Goal: Task Accomplishment & Management: Complete application form

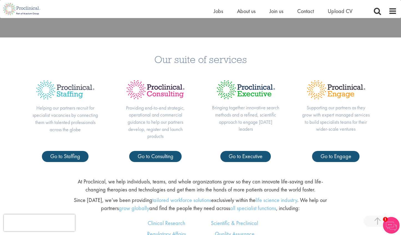
scroll to position [219, 0]
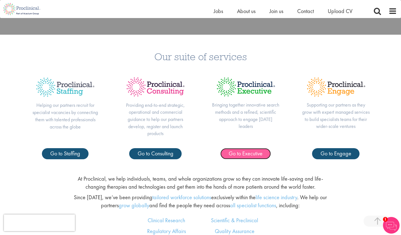
click at [253, 158] on link "Go to Executive" at bounding box center [246, 153] width 51 height 11
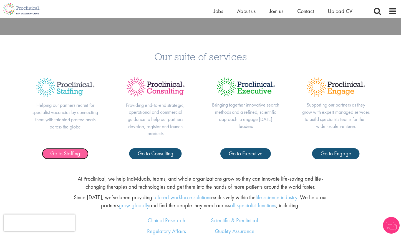
click at [66, 157] on span "Go to Staffing" at bounding box center [65, 153] width 30 height 7
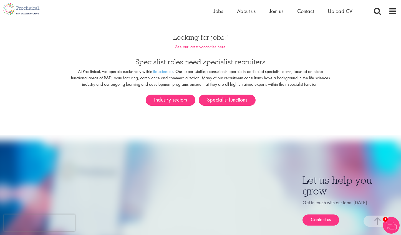
scroll to position [298, 0]
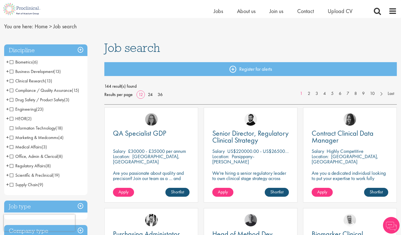
scroll to position [18, 0]
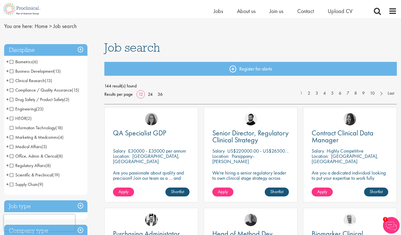
click at [12, 119] on span "HEOR" at bounding box center [18, 119] width 17 height 6
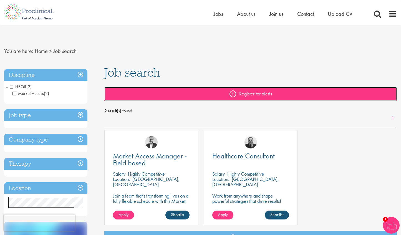
click at [266, 92] on link "Register for alerts" at bounding box center [250, 94] width 293 height 14
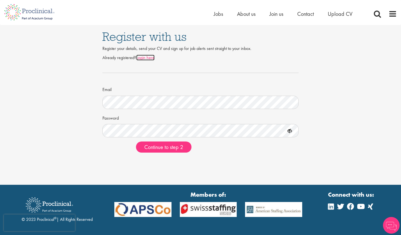
click at [144, 58] on link "Login here" at bounding box center [145, 58] width 18 height 6
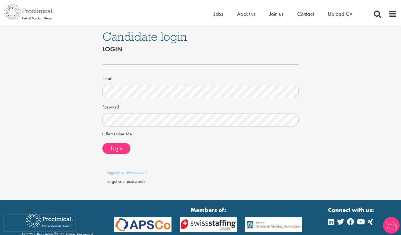
click at [191, 74] on div "Email" at bounding box center [200, 86] width 197 height 24
click at [137, 173] on link "Register a new account" at bounding box center [127, 172] width 40 height 6
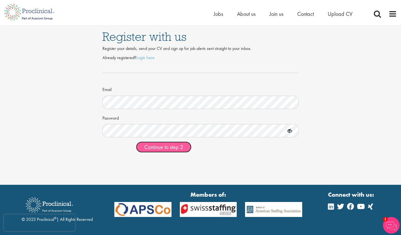
click at [175, 146] on span "Continue to step 2" at bounding box center [163, 147] width 39 height 7
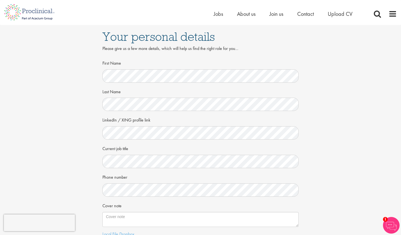
click at [152, 171] on form "First Name Last Name LinkedIn / XING profile link Current job title Phone numbe…" at bounding box center [201, 158] width 188 height 201
click at [66, 166] on div "Your personal details Please give us a few more details, which will help us fin…" at bounding box center [201, 152] width 410 height 254
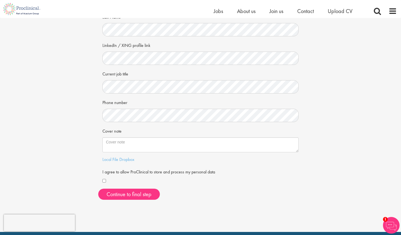
scroll to position [69, 0]
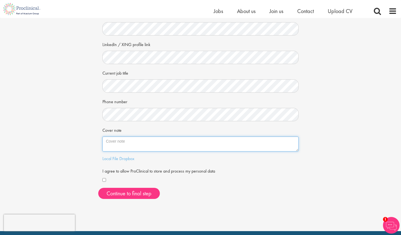
click at [126, 149] on textarea "Cover note" at bounding box center [200, 144] width 197 height 15
paste textarea "Providing senior leadership in health outcomes, real world evidence and real wo…"
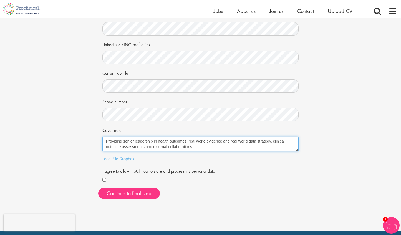
drag, startPoint x: 186, startPoint y: 142, endPoint x: 171, endPoint y: 141, distance: 15.8
click at [159, 142] on textarea "Providing senior leadership in health outcomes, real world evidence and real wo…" at bounding box center [200, 144] width 197 height 15
click at [176, 141] on textarea "Providing senior leadership in health outcomes, real world evidence and real wo…" at bounding box center [200, 144] width 197 height 15
drag, startPoint x: 184, startPoint y: 147, endPoint x: 130, endPoint y: 147, distance: 53.6
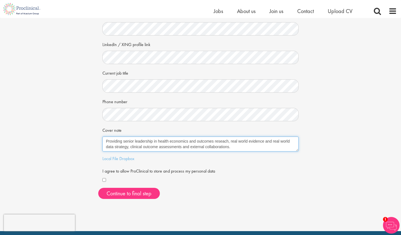
click at [130, 147] on textarea "Providing senior leadership in health economics and outcomes reseach, real worl…" at bounding box center [200, 144] width 197 height 15
drag, startPoint x: 182, startPoint y: 148, endPoint x: 130, endPoint y: 148, distance: 52.2
click at [130, 148] on textarea "Providing senior leadership in health economics and outcomes reseach, real worl…" at bounding box center [200, 144] width 197 height 15
click at [269, 142] on textarea "Providing senior leadership in health economics and outcomes research, real wor…" at bounding box center [200, 144] width 197 height 15
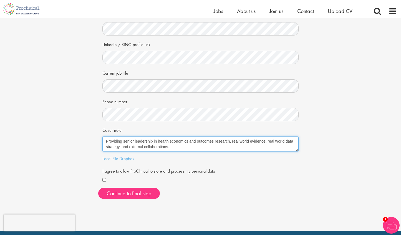
drag, startPoint x: 268, startPoint y: 141, endPoint x: 119, endPoint y: 148, distance: 149.3
click at [119, 148] on textarea "Providing senior leadership in health economics and outcomes research, real wor…" at bounding box center [200, 144] width 197 height 15
paste textarea "epidemiological modeling"
type textarea "Providing senior leadership in health economics and outcomes research, real wor…"
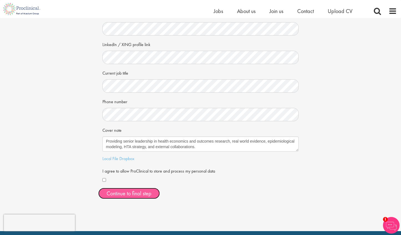
click at [136, 194] on button "Continue to final step" at bounding box center [129, 193] width 62 height 11
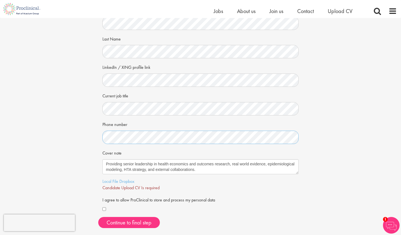
scroll to position [46, 0]
click at [109, 182] on link "Local File" at bounding box center [110, 181] width 16 height 6
click at [127, 223] on span "Continue to final step" at bounding box center [129, 222] width 45 height 7
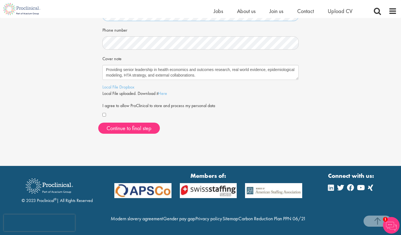
scroll to position [152, 0]
click at [125, 125] on span "Continue to final step" at bounding box center [129, 128] width 45 height 7
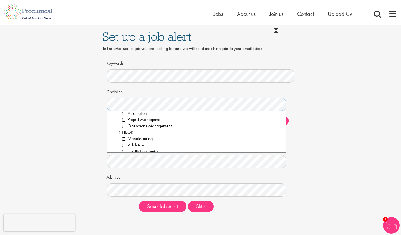
scroll to position [368, 0]
click at [119, 124] on li "HEOR" at bounding box center [200, 123] width 166 height 6
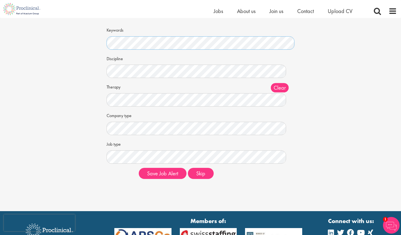
scroll to position [26, 0]
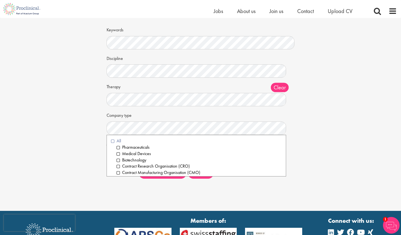
click at [112, 139] on li "All" at bounding box center [196, 141] width 171 height 6
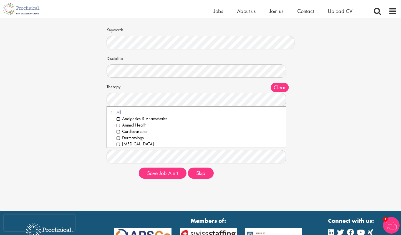
click at [111, 112] on li "All" at bounding box center [196, 112] width 171 height 6
click at [90, 122] on div "Set up a job alert Tell us what sort of job you are looking for and we will sen…" at bounding box center [201, 88] width 410 height 192
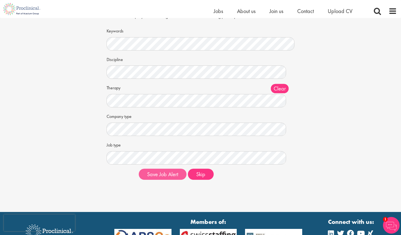
scroll to position [26, 0]
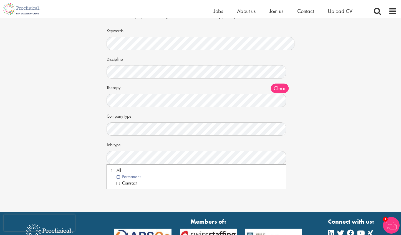
click at [126, 175] on li "Permanent" at bounding box center [200, 177] width 166 height 6
click at [91, 150] on div "Set up a job alert Tell us what sort of job you are looking for and we will sen…" at bounding box center [201, 89] width 410 height 192
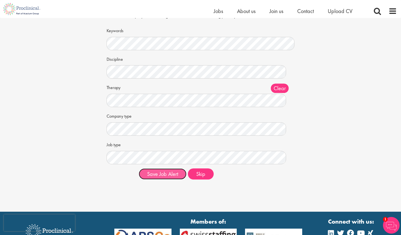
click at [165, 174] on button "Save Job Alert" at bounding box center [163, 174] width 48 height 11
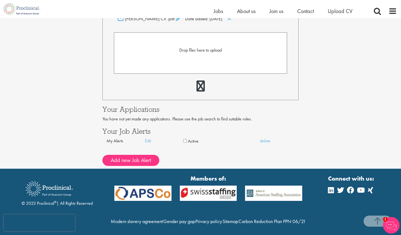
scroll to position [156, 0]
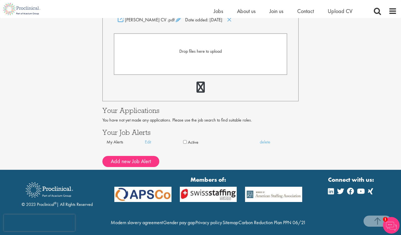
drag, startPoint x: 171, startPoint y: 233, endPoint x: 227, endPoint y: 231, distance: 55.6
click at [57, 75] on div "Your Profile [PERSON_NAME] [EMAIL_ADDRESS][DOMAIN_NAME] Edit login credentials …" at bounding box center [201, 16] width 410 height 308
